Goal: Information Seeking & Learning: Learn about a topic

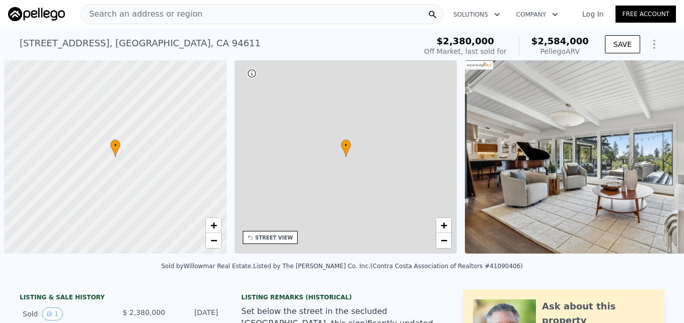
scroll to position [0, 4]
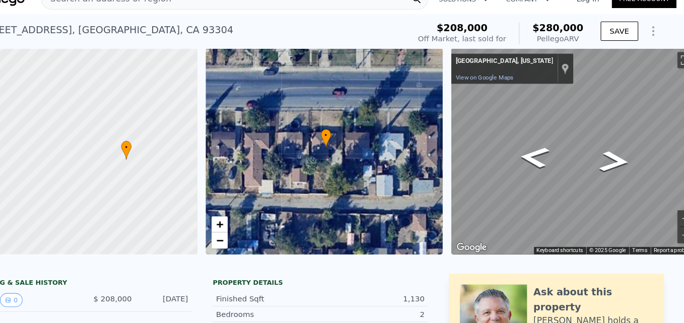
scroll to position [0, 56]
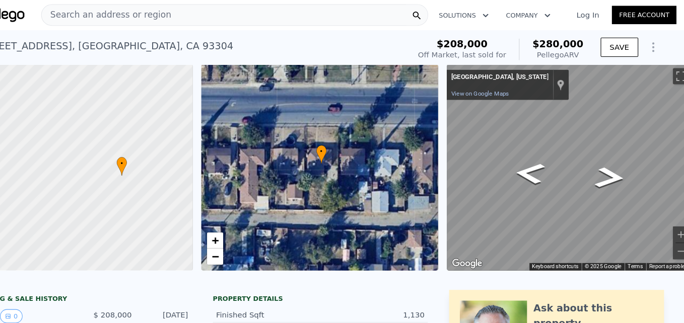
click at [135, 19] on span "Search an address or region" at bounding box center [141, 14] width 121 height 12
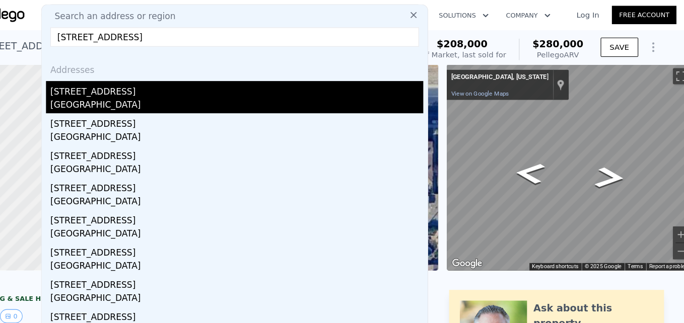
type input "562 S Breezy Way, Orange, CA 92869"
click at [146, 91] on div "562 S Breezy Way" at bounding box center [264, 84] width 350 height 16
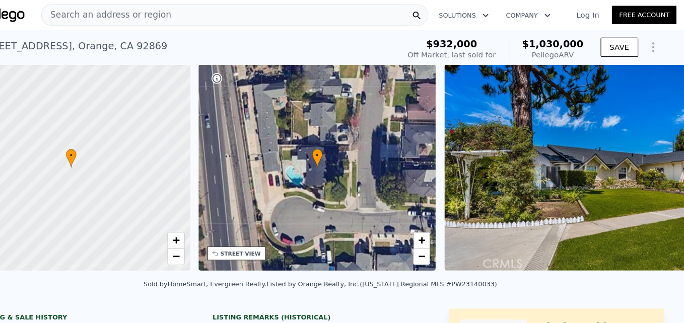
scroll to position [0, 4]
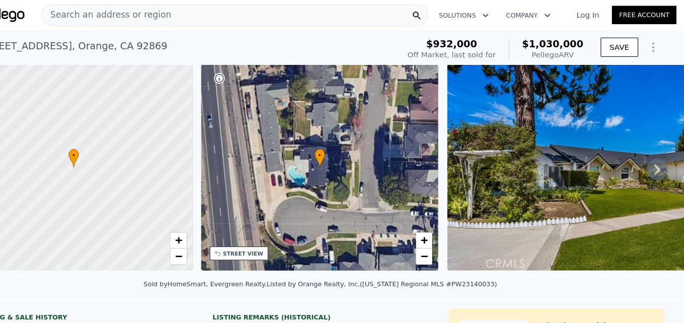
click at [259, 239] on div "STREET VIEW" at bounding box center [270, 238] width 38 height 8
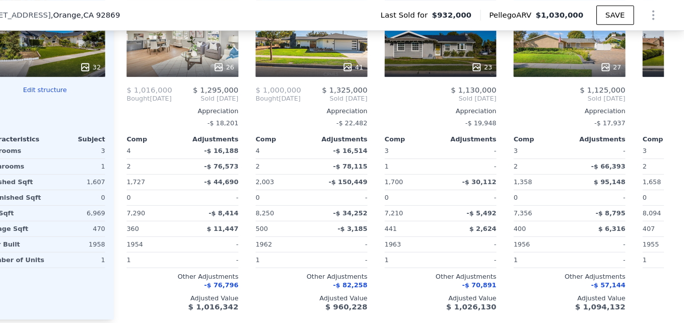
scroll to position [1174, 0]
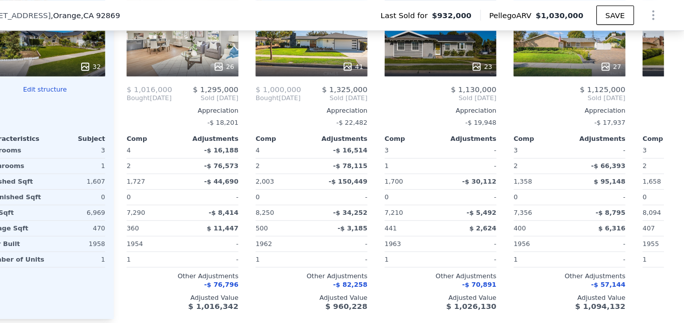
click at [373, 170] on div "-$ 150,449" at bounding box center [361, 170] width 50 height 14
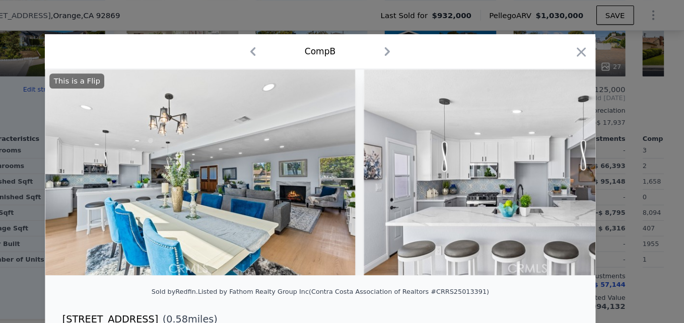
click at [580, 56] on div at bounding box center [587, 51] width 14 height 18
click at [583, 52] on icon "button" at bounding box center [587, 49] width 14 height 14
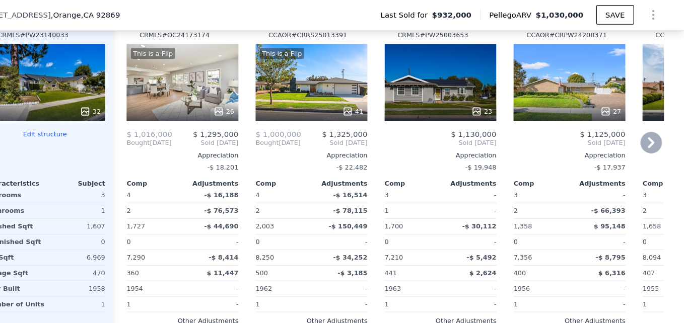
scroll to position [1133, 0]
click at [331, 106] on div "41" at bounding box center [334, 104] width 96 height 10
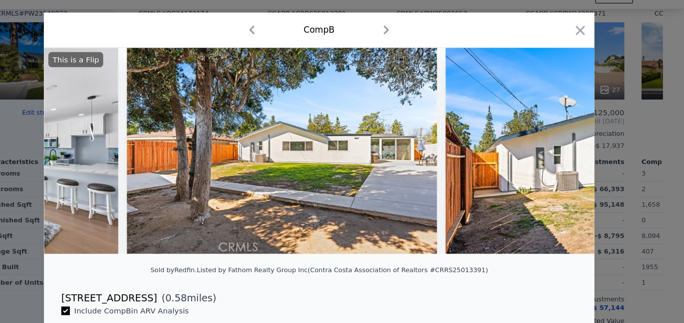
scroll to position [0, 11611]
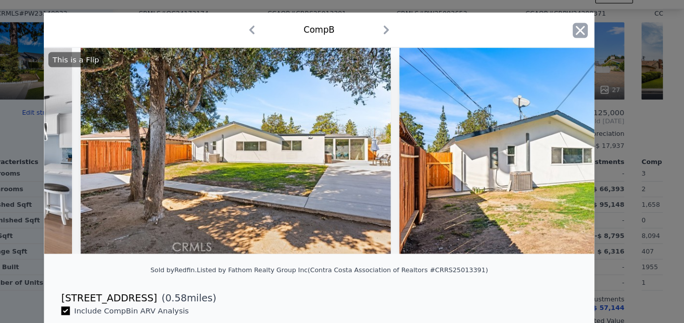
click at [582, 54] on icon "button" at bounding box center [587, 49] width 14 height 14
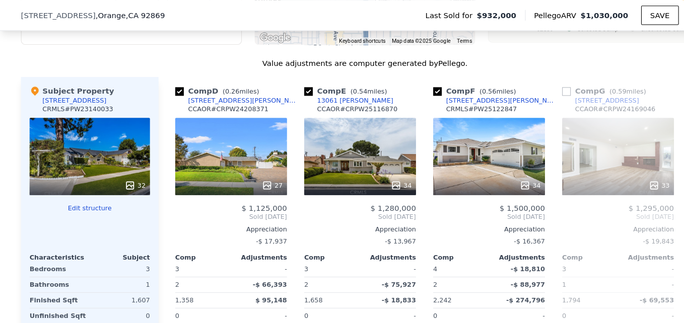
scroll to position [1063, 0]
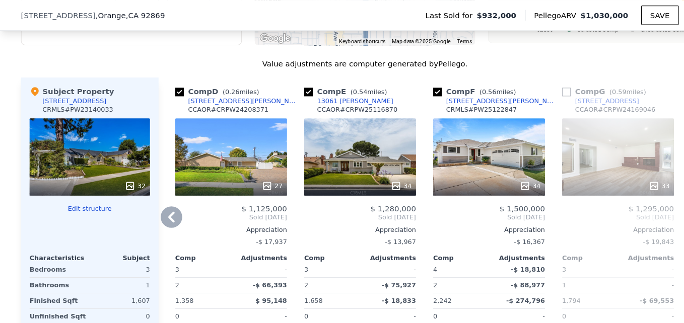
click at [325, 150] on div "34" at bounding box center [337, 147] width 105 height 73
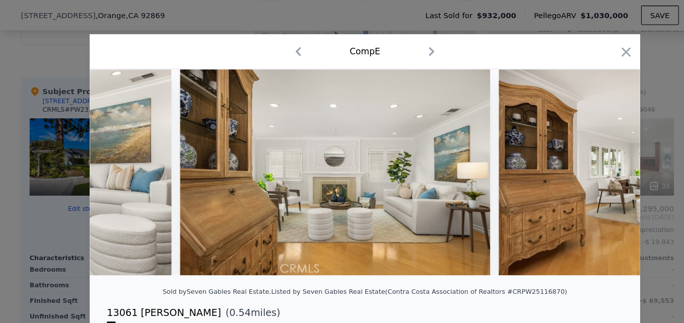
scroll to position [0, 5307]
click at [585, 52] on icon "button" at bounding box center [587, 49] width 14 height 14
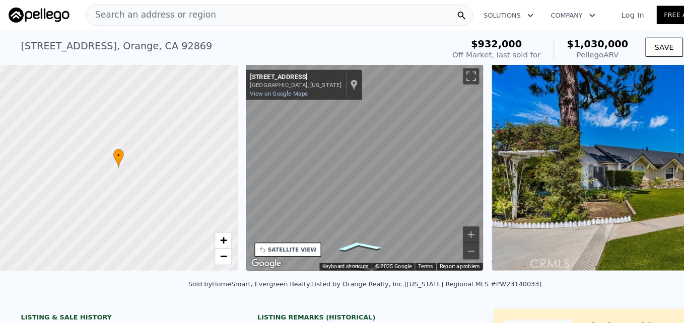
click at [339, 227] on icon "Go South, S Breezy Way" at bounding box center [336, 231] width 66 height 14
click at [280, 236] on div "SATELLITE VIEW" at bounding box center [274, 235] width 46 height 8
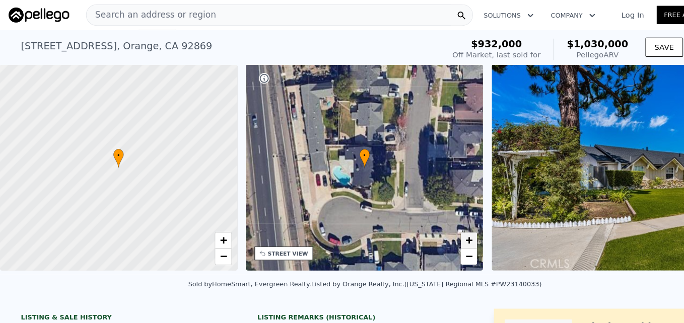
click at [438, 225] on span "+" at bounding box center [440, 225] width 7 height 13
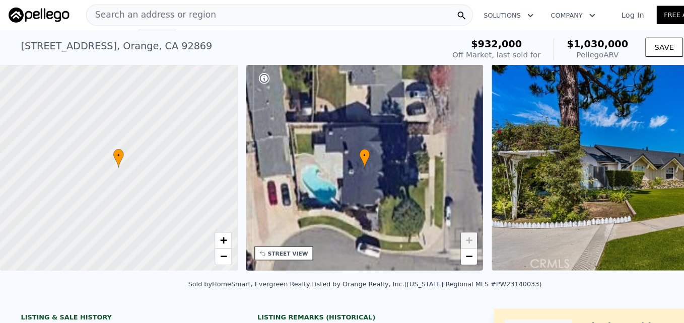
click at [438, 225] on span "+" at bounding box center [440, 225] width 7 height 13
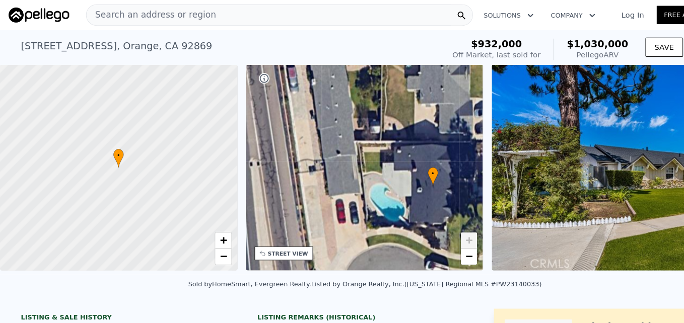
drag, startPoint x: 346, startPoint y: 196, endPoint x: 410, endPoint y: 214, distance: 66.2
click at [410, 214] on div "• + −" at bounding box center [342, 156] width 223 height 193
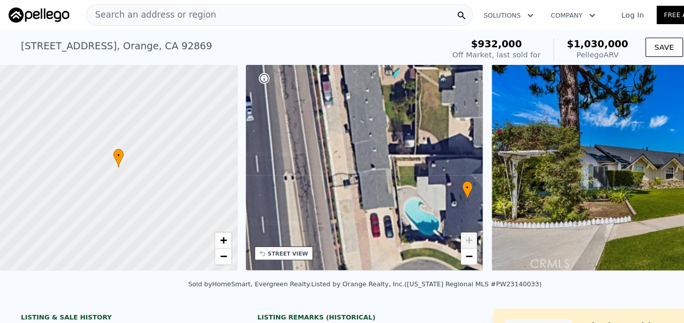
drag, startPoint x: 337, startPoint y: 136, endPoint x: 369, endPoint y: 150, distance: 34.8
click at [369, 150] on div "• + −" at bounding box center [342, 156] width 223 height 193
click at [442, 240] on span "−" at bounding box center [440, 240] width 7 height 13
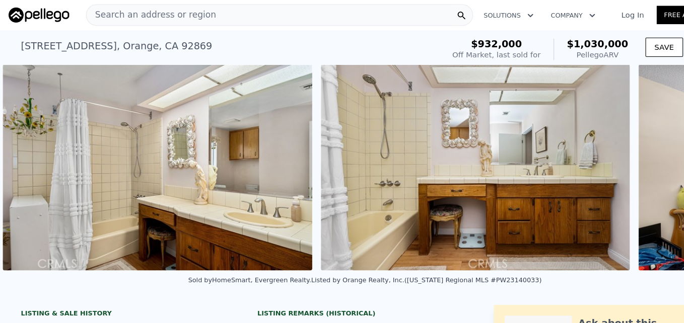
scroll to position [0, 7940]
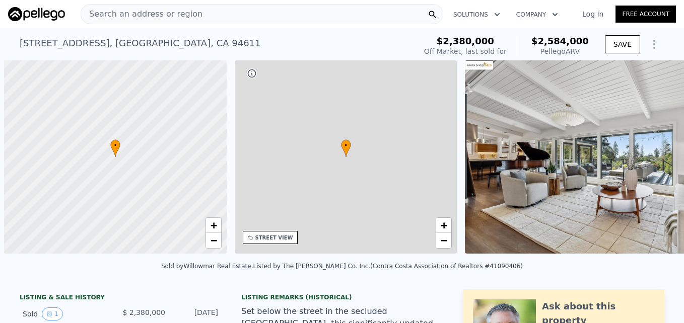
scroll to position [0, 4]
